Goal: Task Accomplishment & Management: Complete application form

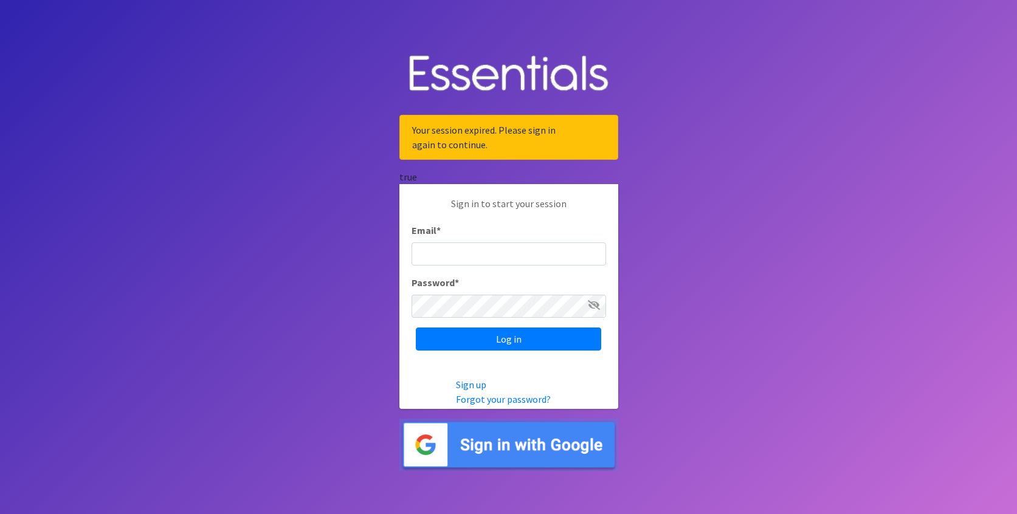
type input "[EMAIL_ADDRESS][DOMAIN_NAME]"
click at [501, 358] on div "Sign in to start your session Email * ebates@chosenforlifeministries.org Passwo…" at bounding box center [508, 273] width 219 height 179
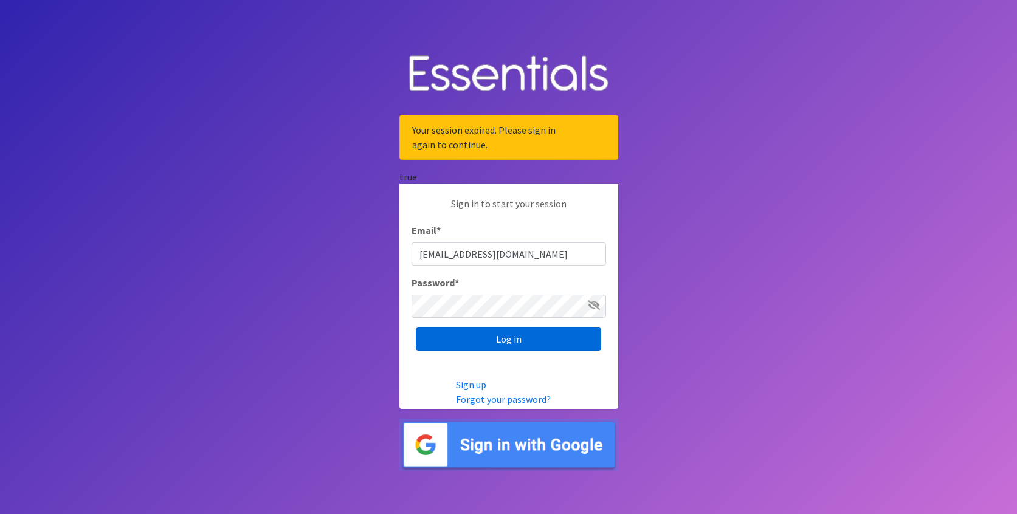
click at [501, 348] on input "Log in" at bounding box center [508, 338] width 185 height 23
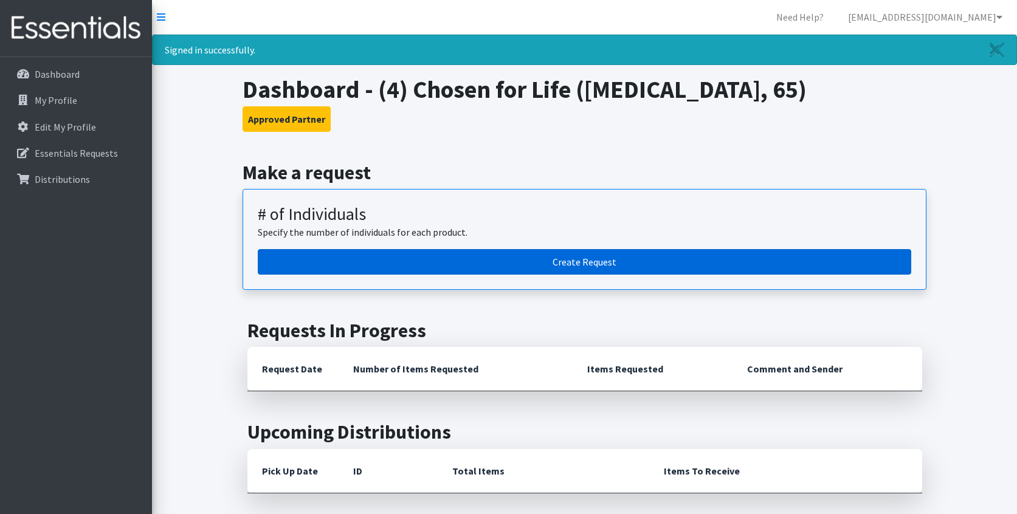
click at [534, 270] on link "Create Request" at bounding box center [584, 262] width 653 height 26
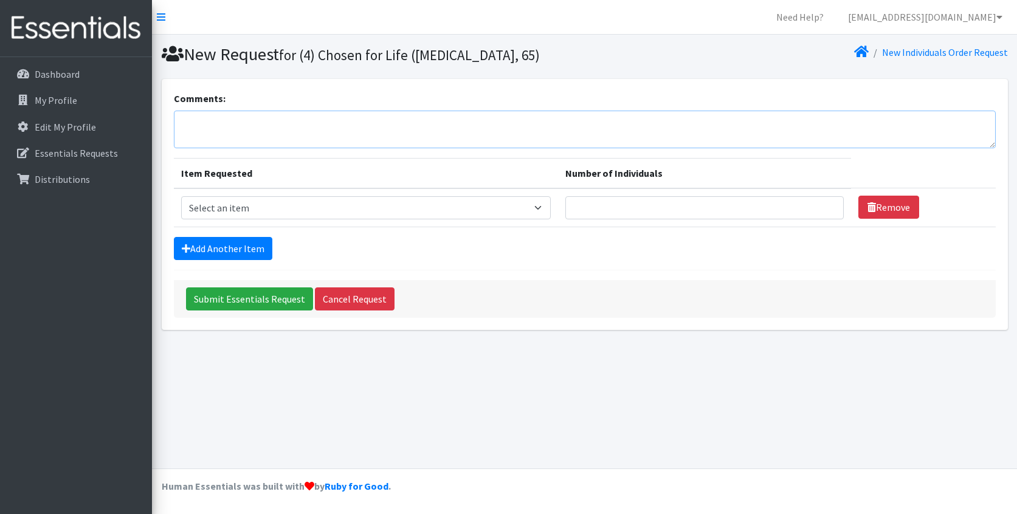
click at [367, 129] on textarea "Comments:" at bounding box center [584, 130] width 821 height 38
click at [341, 209] on select "Select an item A: Babies - Size 0 (Preemie) A: Babies - Size 01 (newborn) A: Ba…" at bounding box center [366, 207] width 370 height 23
select select "5613"
click at [181, 196] on select "Select an item A: Babies - Size 0 (Preemie) A: Babies - Size 01 (newborn) A: Ba…" at bounding box center [366, 207] width 370 height 23
click at [257, 248] on link "Add Another Item" at bounding box center [223, 248] width 98 height 23
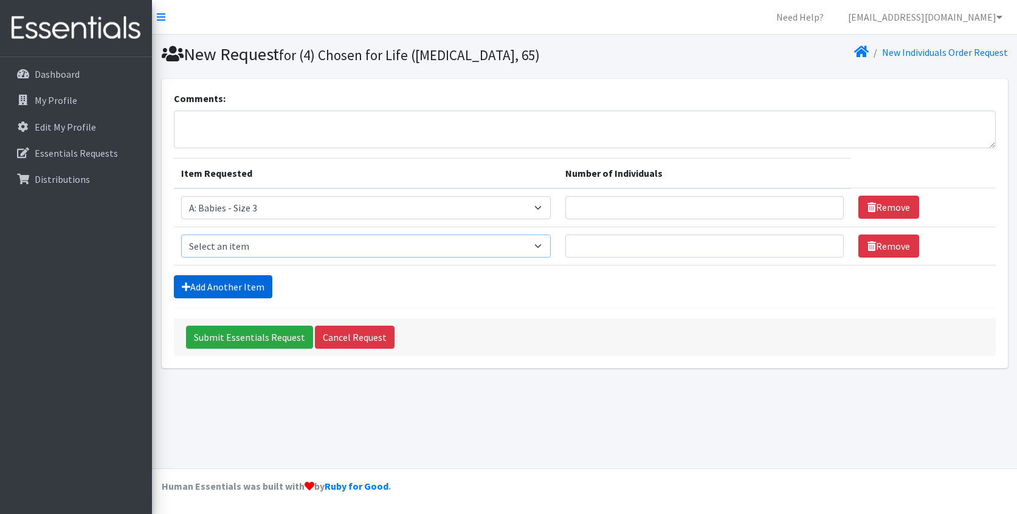
click at [257, 248] on select "Select an item A: Babies - Size 0 (Preemie) A: Babies - Size 01 (newborn) A: Ba…" at bounding box center [366, 246] width 370 height 23
click at [181, 235] on select "Select an item A: Babies - Size 0 (Preemie) A: Babies - Size 01 (newborn) A: Ba…" at bounding box center [366, 246] width 370 height 23
click at [238, 286] on link "Add Another Item" at bounding box center [223, 286] width 98 height 23
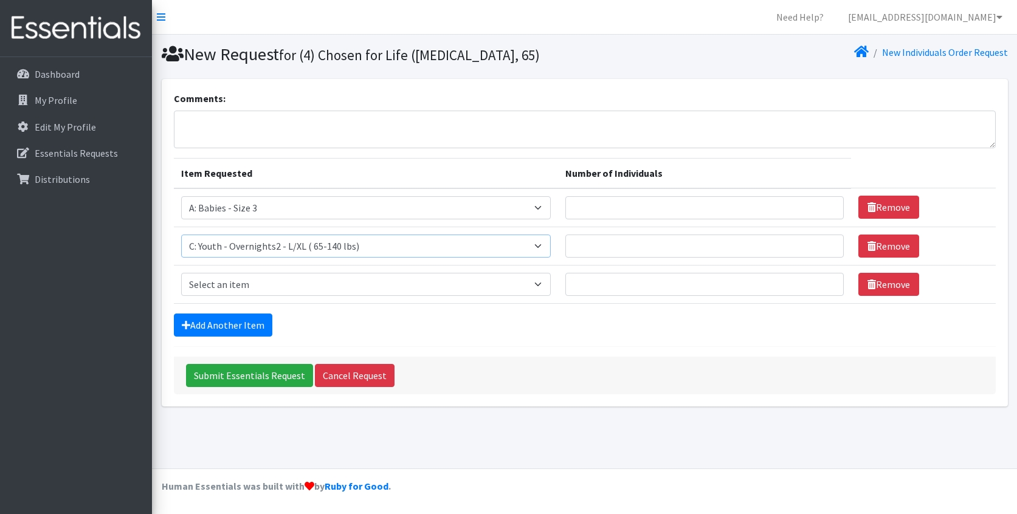
click at [268, 250] on select "Select an item A: Babies - Size 0 (Preemie) A: Babies - Size 01 (newborn) A: Ba…" at bounding box center [366, 246] width 370 height 23
select select "5599"
click at [181, 235] on select "Select an item A: Babies - Size 0 (Preemie) A: Babies - Size 01 (newborn) A: Ba…" at bounding box center [366, 246] width 370 height 23
click at [252, 289] on select "Select an item A: Babies - Size 0 (Preemie) A: Babies - Size 01 (newborn) A: Ba…" at bounding box center [366, 284] width 370 height 23
select select "5614"
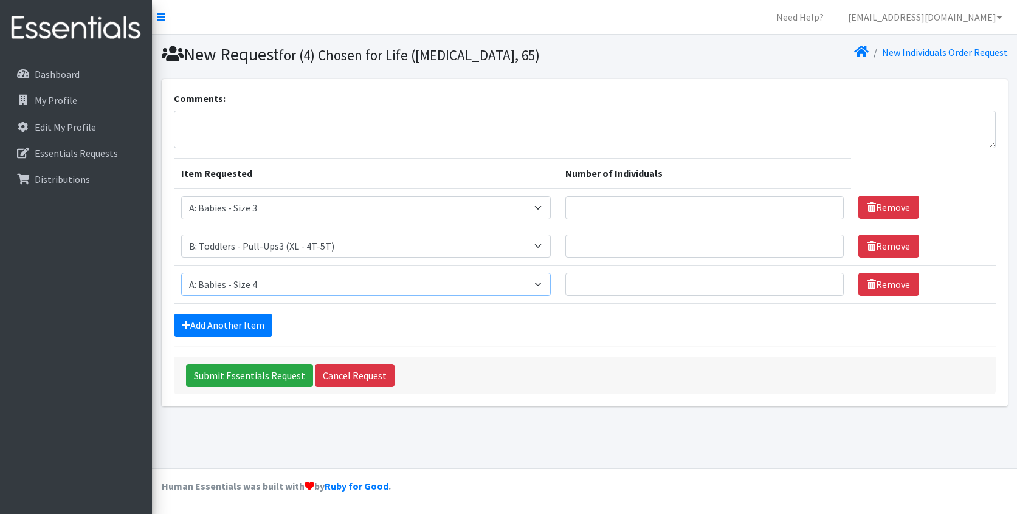
click at [181, 273] on select "Select an item A: Babies - Size 0 (Preemie) A: Babies - Size 01 (newborn) A: Ba…" at bounding box center [366, 284] width 370 height 23
click at [239, 317] on link "Add Another Item" at bounding box center [223, 325] width 98 height 23
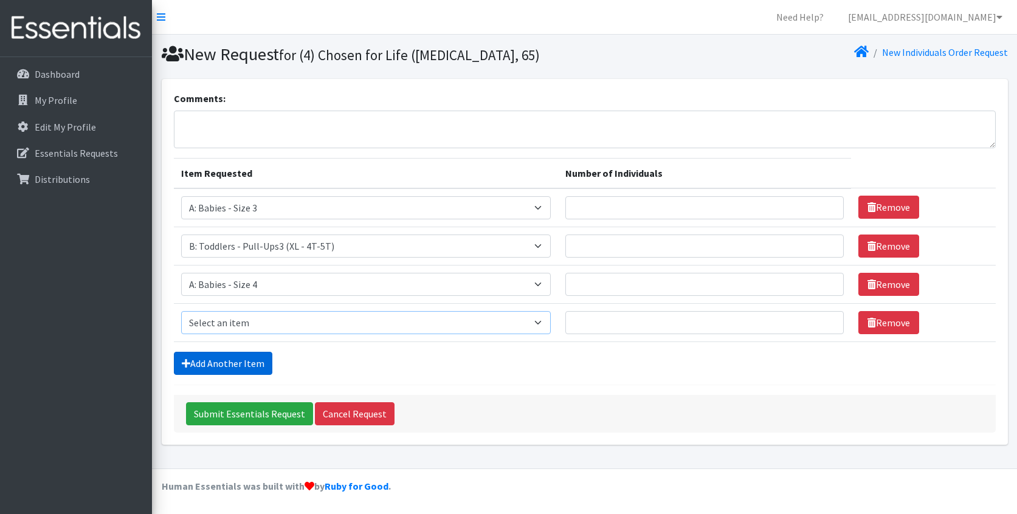
click at [239, 317] on select "Select an item A: Babies - Size 0 (Preemie) A: Babies - Size 01 (newborn) A: Ba…" at bounding box center [366, 322] width 370 height 23
select select "5616"
click at [181, 311] on select "Select an item A: Babies - Size 0 (Preemie) A: Babies - Size 01 (newborn) A: Ba…" at bounding box center [366, 322] width 370 height 23
click at [219, 362] on link "Add Another Item" at bounding box center [223, 363] width 98 height 23
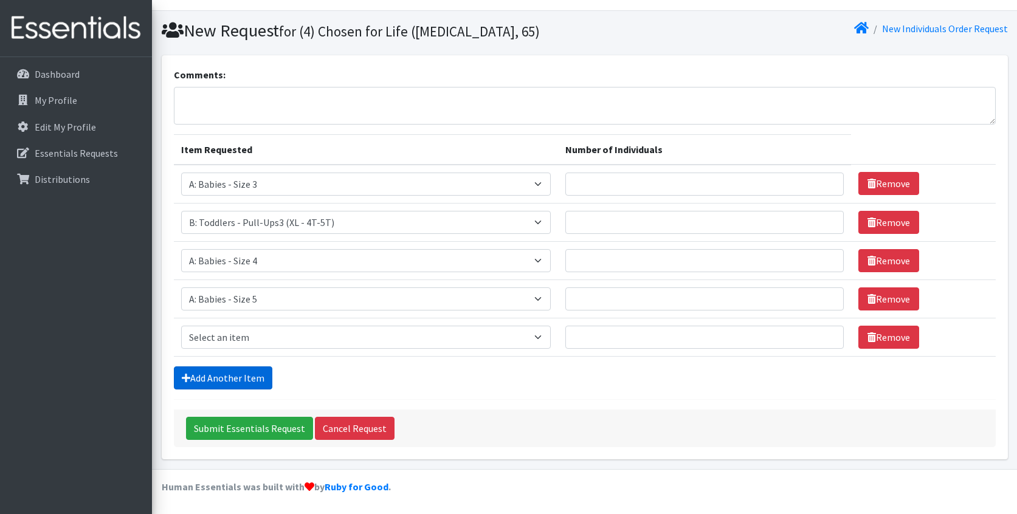
scroll to position [24, 0]
click at [221, 334] on select "Select an item A: Babies - Size 0 (Preemie) A: Babies - Size 01 (newborn) A: Ba…" at bounding box center [366, 337] width 370 height 23
select select "5617"
click at [181, 326] on select "Select an item A: Babies - Size 0 (Preemie) A: Babies - Size 01 (newborn) A: Ba…" at bounding box center [366, 337] width 370 height 23
click at [721, 188] on input "Number of Individuals" at bounding box center [704, 184] width 278 height 23
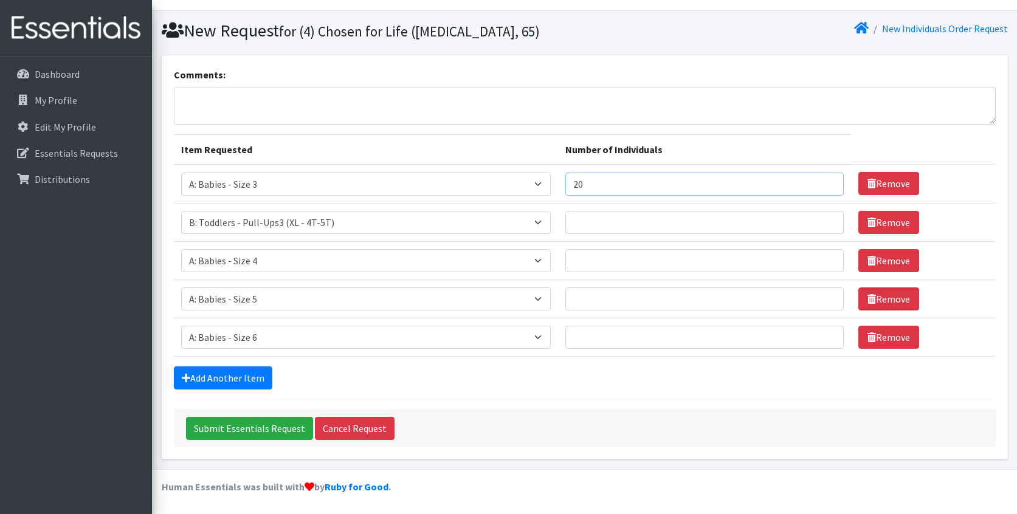
type input "20"
click at [706, 215] on input "Number of Individuals" at bounding box center [704, 222] width 278 height 23
type input "15"
click at [701, 261] on input "Number of Individuals" at bounding box center [704, 260] width 278 height 23
type input "10"
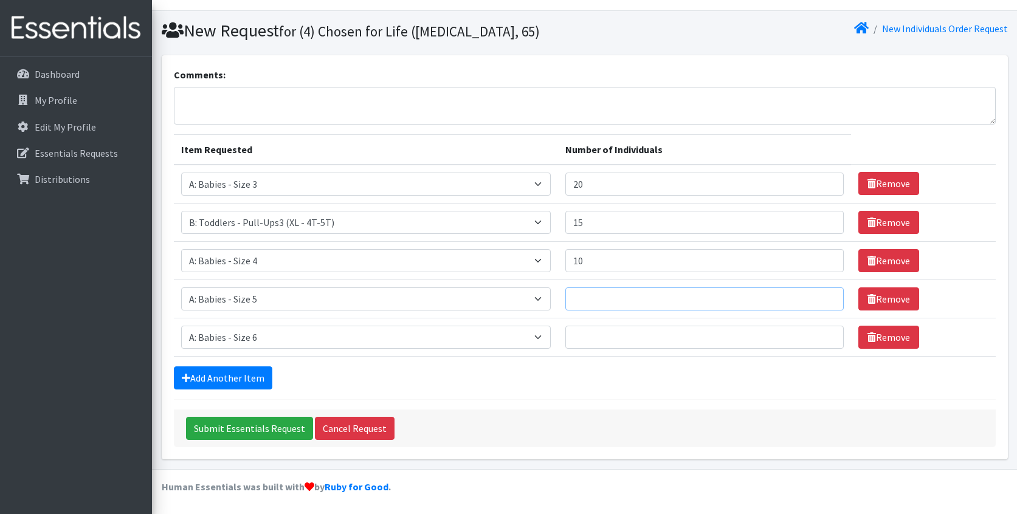
click at [709, 303] on input "Number of Individuals" at bounding box center [704, 298] width 278 height 23
type input "10"
click at [699, 329] on input "Number of Individuals" at bounding box center [704, 337] width 278 height 23
type input "10"
click at [287, 426] on input "Submit Essentials Request" at bounding box center [249, 428] width 127 height 23
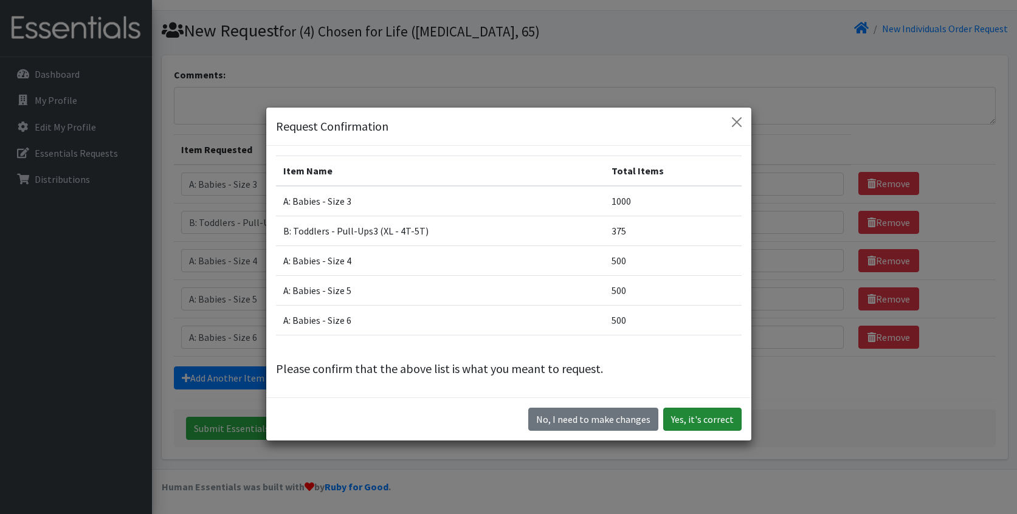
click at [706, 422] on button "Yes, it's correct" at bounding box center [702, 419] width 78 height 23
